Goal: Answer question/provide support

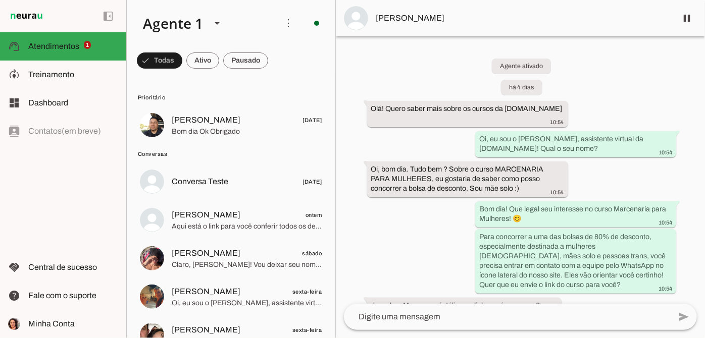
scroll to position [527, 0]
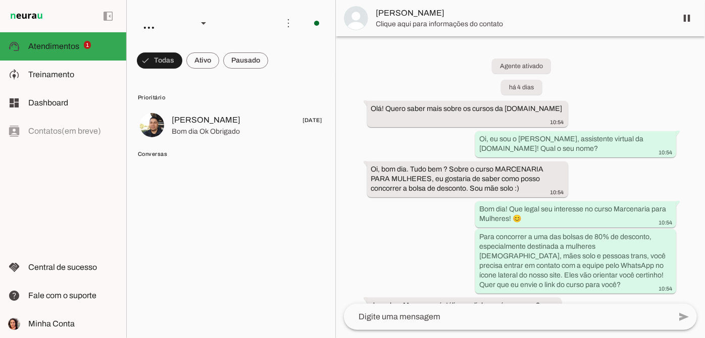
scroll to position [527, 0]
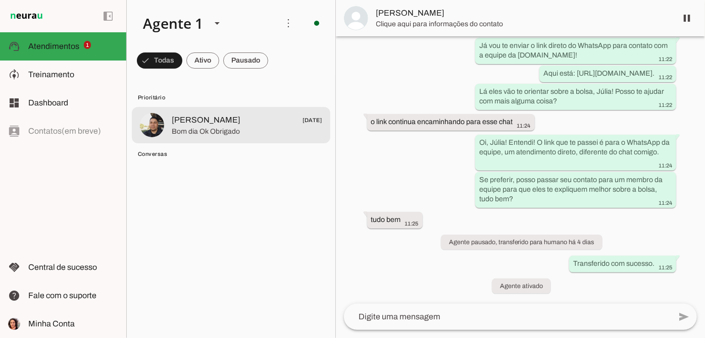
click at [264, 124] on span "[PERSON_NAME] [DATE]" at bounding box center [247, 120] width 150 height 13
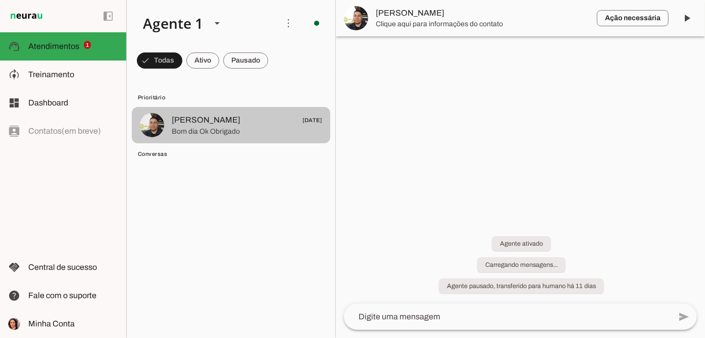
scroll to position [847, 0]
